Goal: Transaction & Acquisition: Purchase product/service

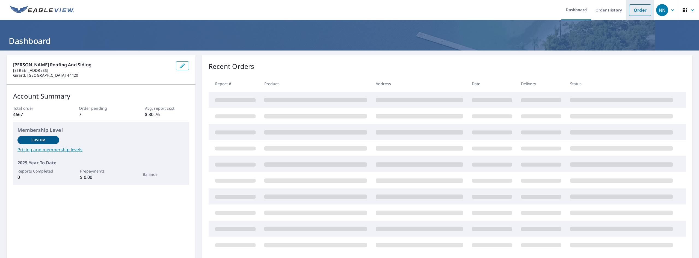
click at [639, 11] on link "Order" at bounding box center [640, 9] width 22 height 11
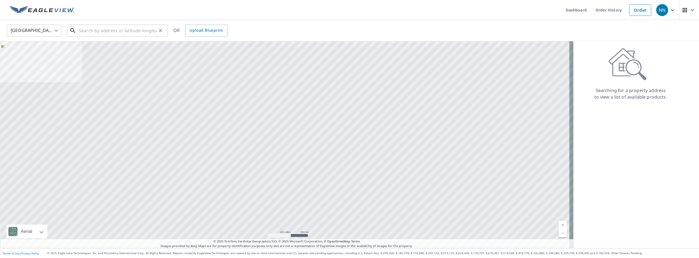
click at [98, 26] on input "text" at bounding box center [118, 30] width 78 height 15
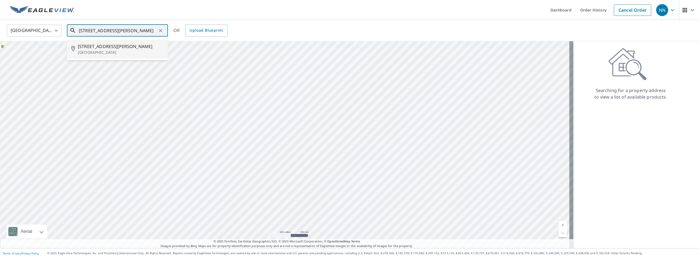
click at [101, 44] on span "[STREET_ADDRESS][PERSON_NAME]" at bounding box center [121, 46] width 86 height 7
type input "[STREET_ADDRESS][PERSON_NAME]"
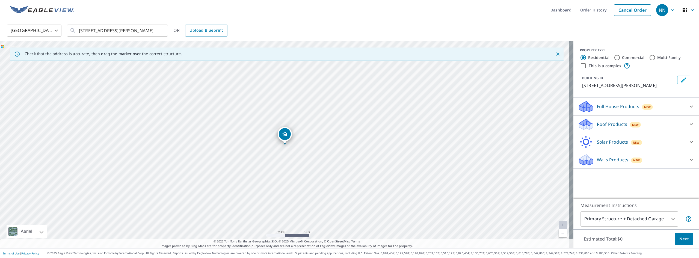
click at [612, 125] on p "Roof Products" at bounding box center [612, 124] width 30 height 7
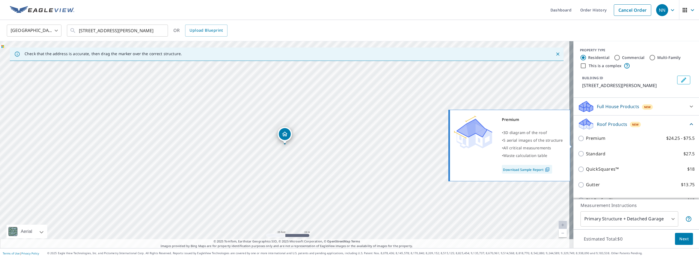
drag, startPoint x: 599, startPoint y: 145, endPoint x: 603, endPoint y: 148, distance: 4.9
click at [600, 142] on p "Premium" at bounding box center [595, 138] width 19 height 7
click at [582, 142] on input "Premium $24.25 - $75.5" at bounding box center [582, 138] width 8 height 7
checkbox input "true"
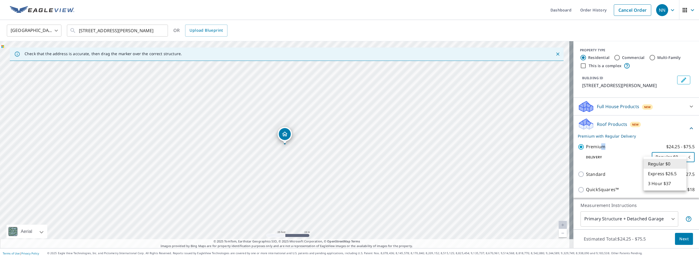
click at [671, 163] on body "NN NN Dashboard Order History Cancel Order NN [GEOGRAPHIC_DATA] [GEOGRAPHIC_DAT…" at bounding box center [349, 129] width 699 height 258
click at [665, 172] on li "Express $26.5" at bounding box center [665, 174] width 43 height 10
type input "4"
click at [683, 239] on span "Next" at bounding box center [684, 239] width 9 height 7
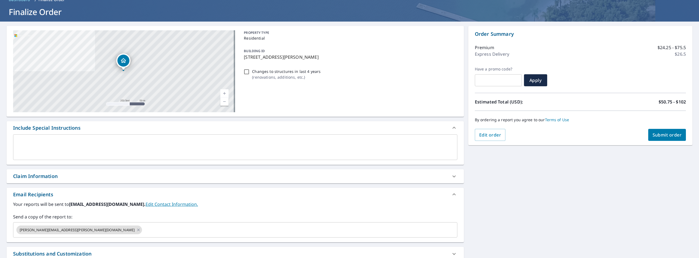
scroll to position [82, 0]
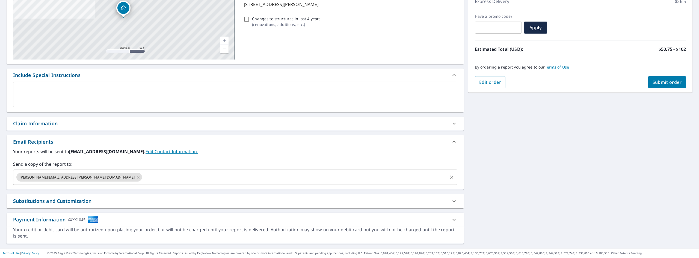
click at [137, 177] on icon at bounding box center [138, 177] width 2 height 2
checkbox input "true"
click at [58, 177] on input "text" at bounding box center [231, 177] width 431 height 10
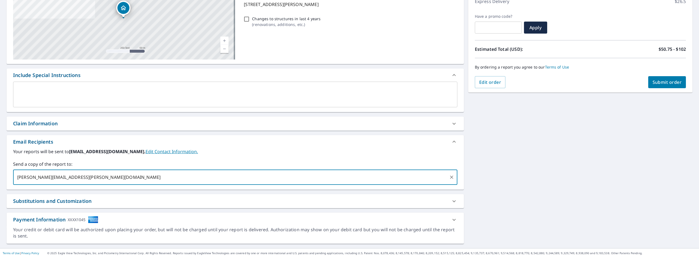
type input "[PERSON_NAME][EMAIL_ADDRESS][PERSON_NAME][DOMAIN_NAME]"
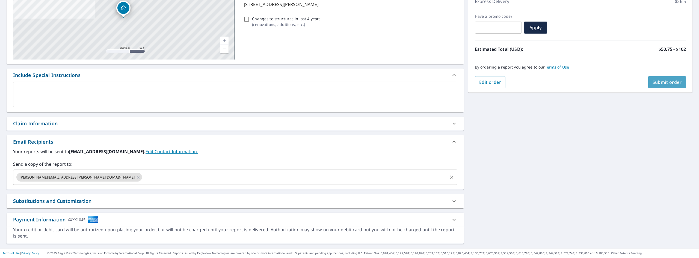
click at [660, 85] on span "Submit order" at bounding box center [667, 82] width 29 height 6
checkbox input "true"
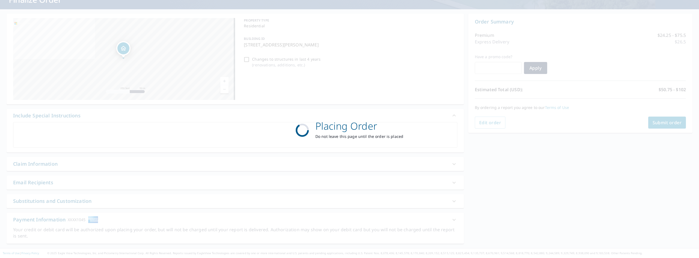
scroll to position [41, 0]
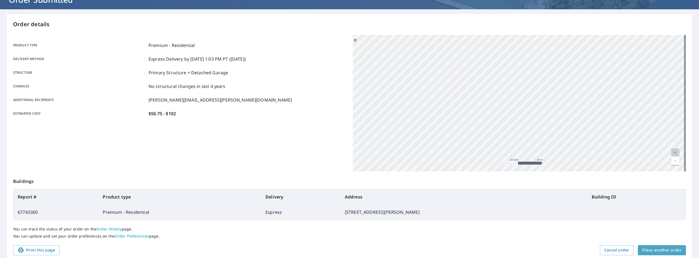
click at [665, 250] on span "Place another order" at bounding box center [662, 250] width 39 height 7
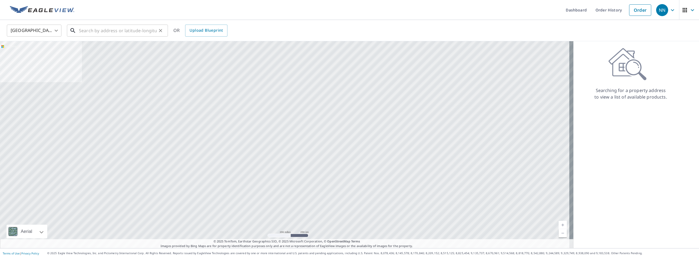
drag, startPoint x: 79, startPoint y: 26, endPoint x: 83, endPoint y: 23, distance: 5.1
click at [79, 27] on input "text" at bounding box center [118, 30] width 78 height 15
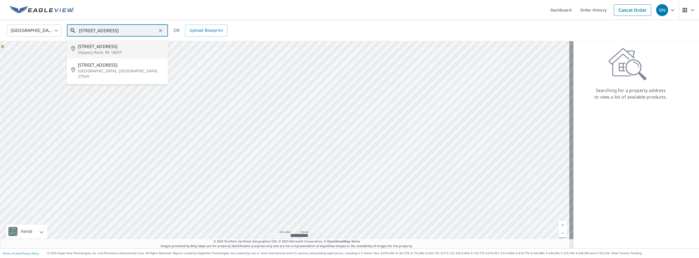
click at [87, 47] on span "[STREET_ADDRESS]" at bounding box center [121, 46] width 86 height 7
type input "[STREET_ADDRESS]"
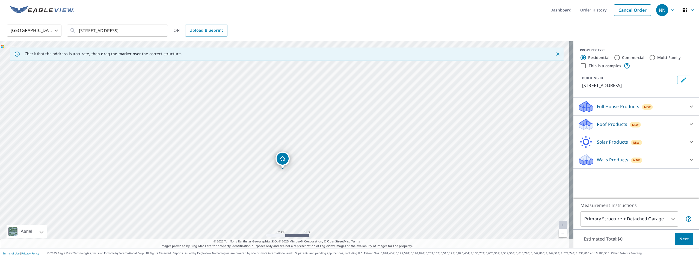
click at [621, 126] on p "Roof Products" at bounding box center [612, 124] width 30 height 7
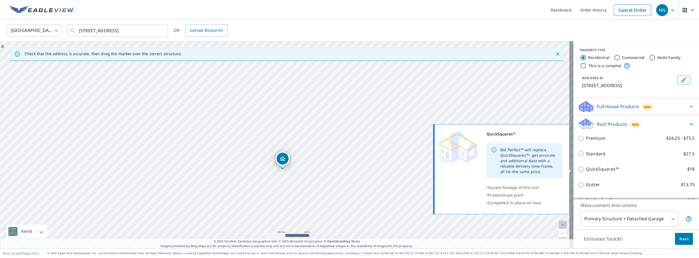
click at [606, 169] on p "QuickSquares™" at bounding box center [602, 169] width 33 height 7
click at [586, 169] on input "QuickSquares™ $18" at bounding box center [582, 169] width 8 height 7
checkbox input "true"
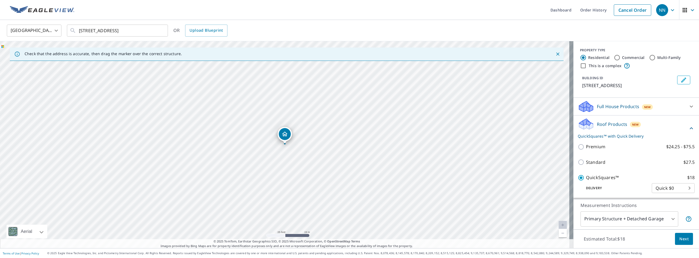
click at [680, 237] on span "Next" at bounding box center [684, 239] width 9 height 7
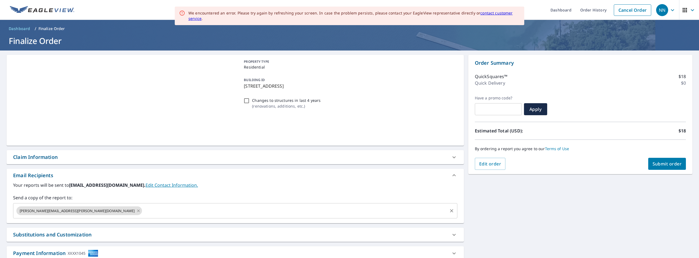
click at [136, 212] on icon at bounding box center [138, 211] width 4 height 6
checkbox input "true"
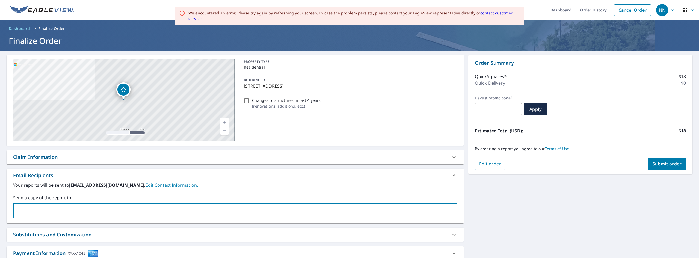
click at [58, 213] on input "text" at bounding box center [231, 211] width 431 height 10
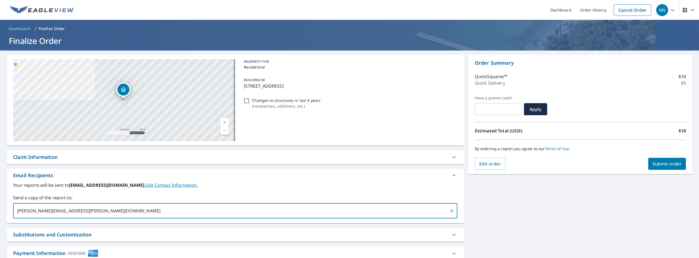
type input "[PERSON_NAME][EMAIL_ADDRESS][PERSON_NAME][DOMAIN_NAME]"
click at [665, 161] on span "Submit order" at bounding box center [667, 164] width 29 height 6
checkbox input "true"
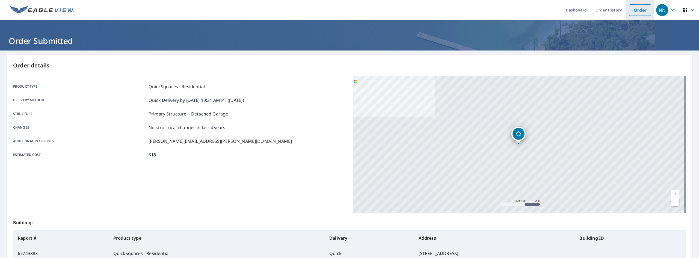
click at [632, 10] on link "Order" at bounding box center [640, 9] width 22 height 11
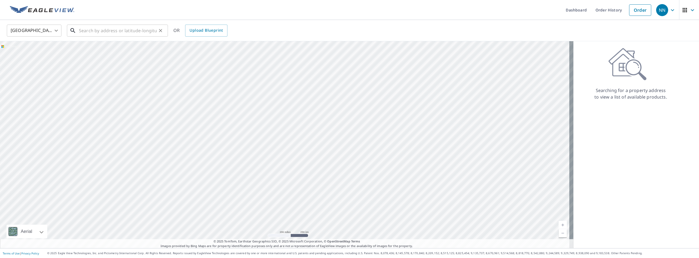
click at [92, 29] on input "text" at bounding box center [118, 30] width 78 height 15
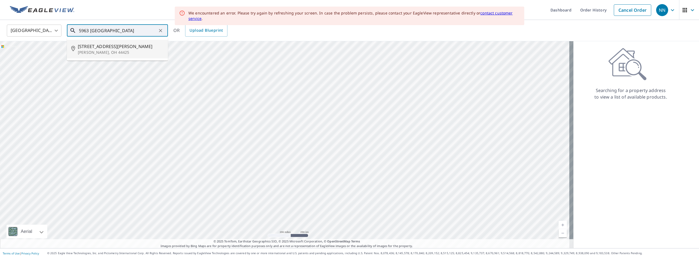
click at [104, 53] on p "[PERSON_NAME], OH 44425" at bounding box center [121, 52] width 86 height 5
type input "[STREET_ADDRESS][PERSON_NAME][PERSON_NAME]"
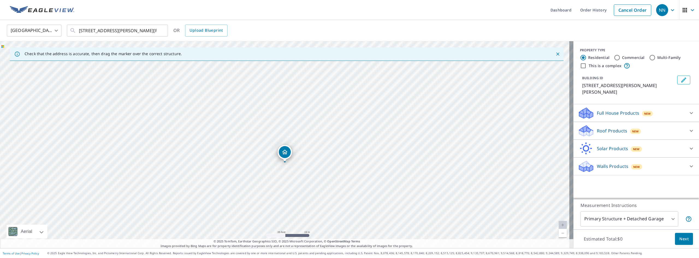
click at [607, 128] on p "Roof Products" at bounding box center [612, 131] width 30 height 7
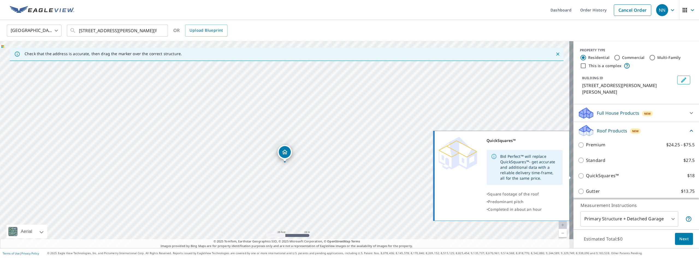
click at [598, 175] on p "QuickSquares™" at bounding box center [602, 175] width 33 height 7
click at [586, 175] on input "QuickSquares™ $18" at bounding box center [582, 176] width 8 height 7
checkbox input "true"
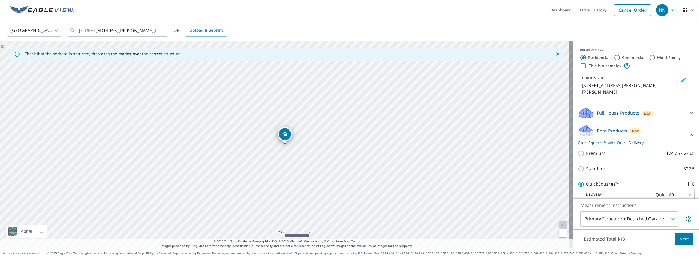
click at [680, 237] on span "Next" at bounding box center [684, 239] width 9 height 7
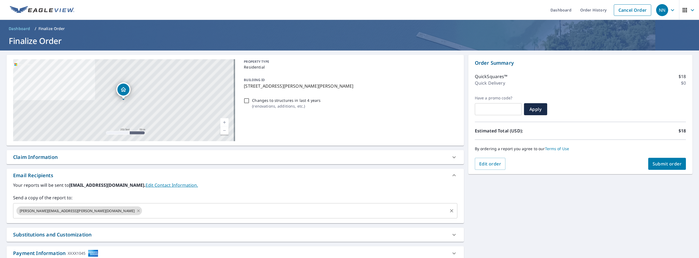
click at [136, 212] on icon at bounding box center [138, 211] width 4 height 6
checkbox input "true"
click at [59, 212] on input "text" at bounding box center [231, 211] width 431 height 10
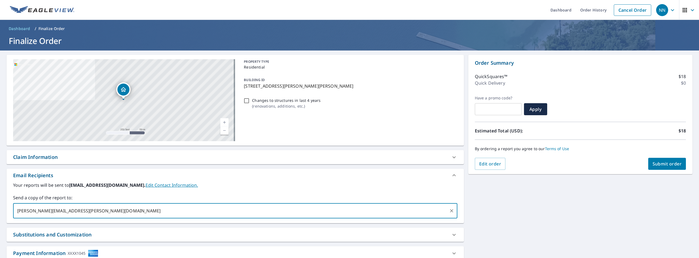
type input "[PERSON_NAME][EMAIL_ADDRESS][PERSON_NAME][DOMAIN_NAME]"
click at [669, 163] on span "Submit order" at bounding box center [667, 164] width 29 height 6
checkbox input "true"
